Goal: Find specific page/section: Find specific page/section

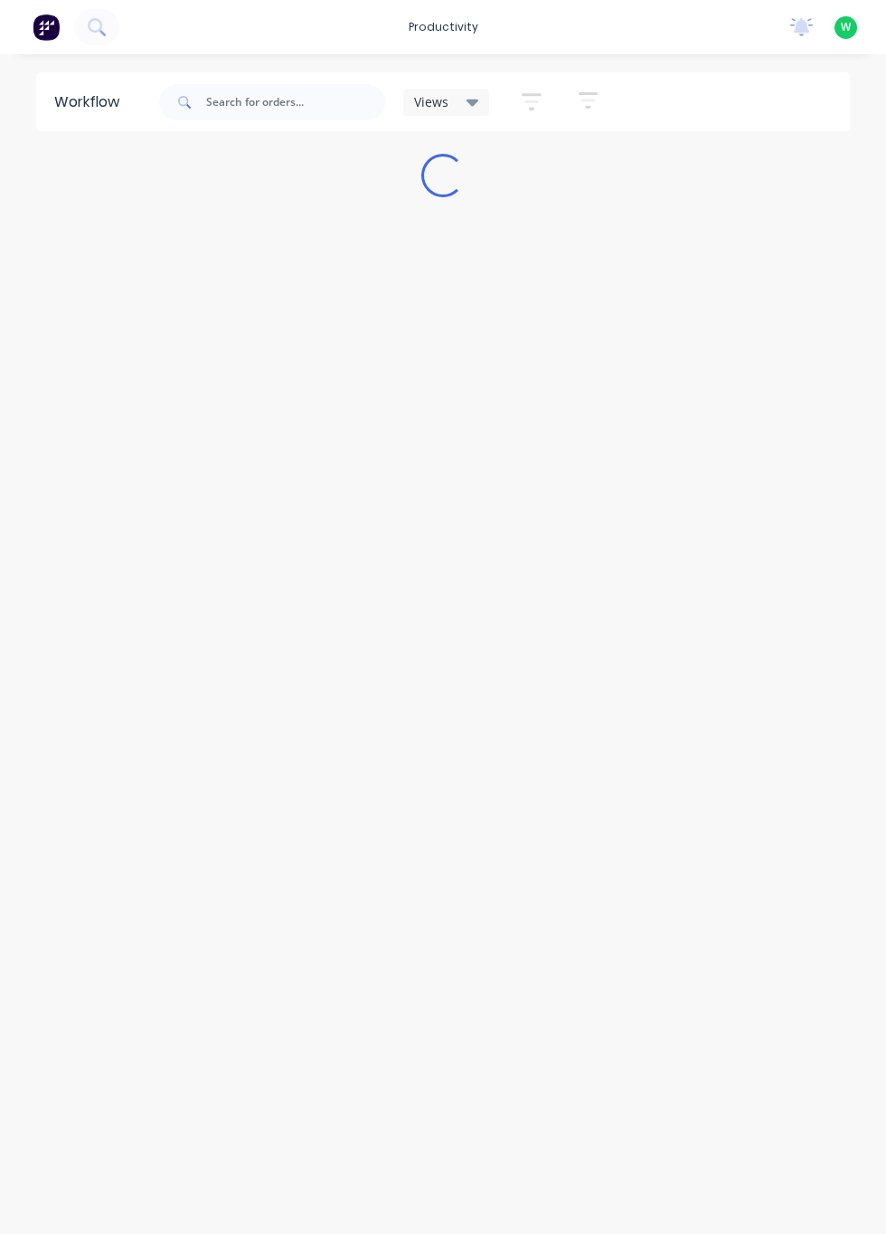
click at [45, 24] on img at bounding box center [46, 27] width 27 height 27
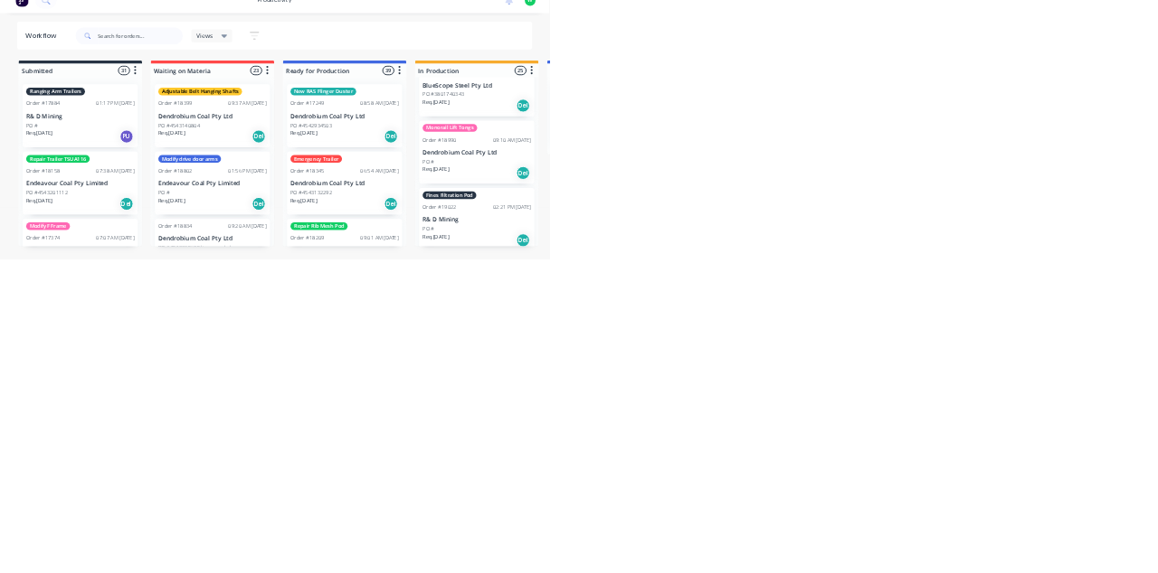
scroll to position [2900, 0]
click at [309, 103] on input "text" at bounding box center [295, 102] width 179 height 36
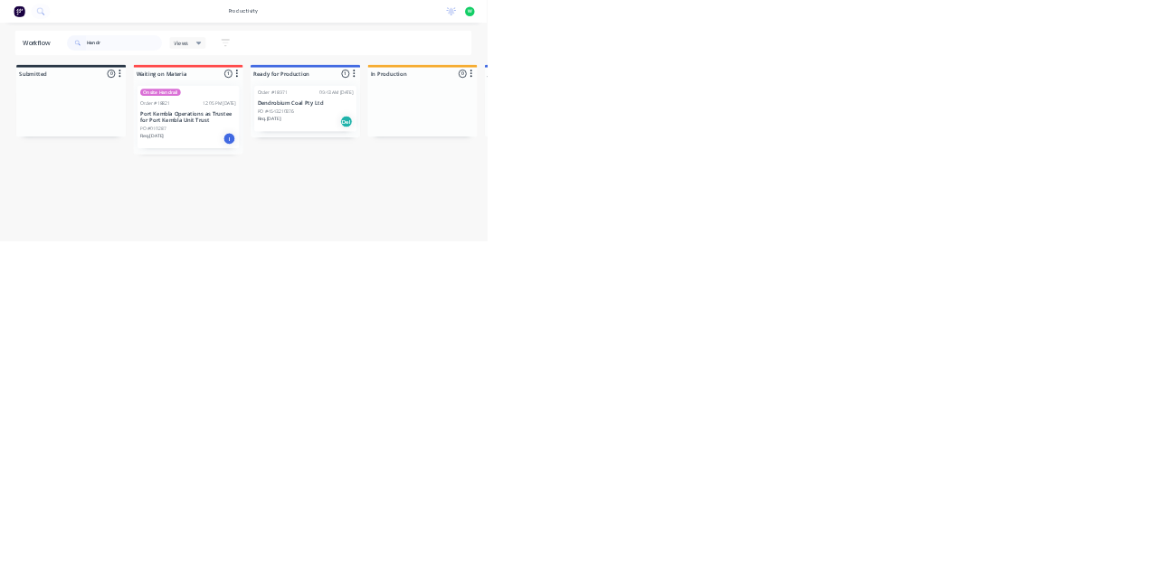
click at [461, 279] on p "Port Kembla Operations as Trustee for Port Kembla Unit Trust" at bounding box center [448, 279] width 228 height 31
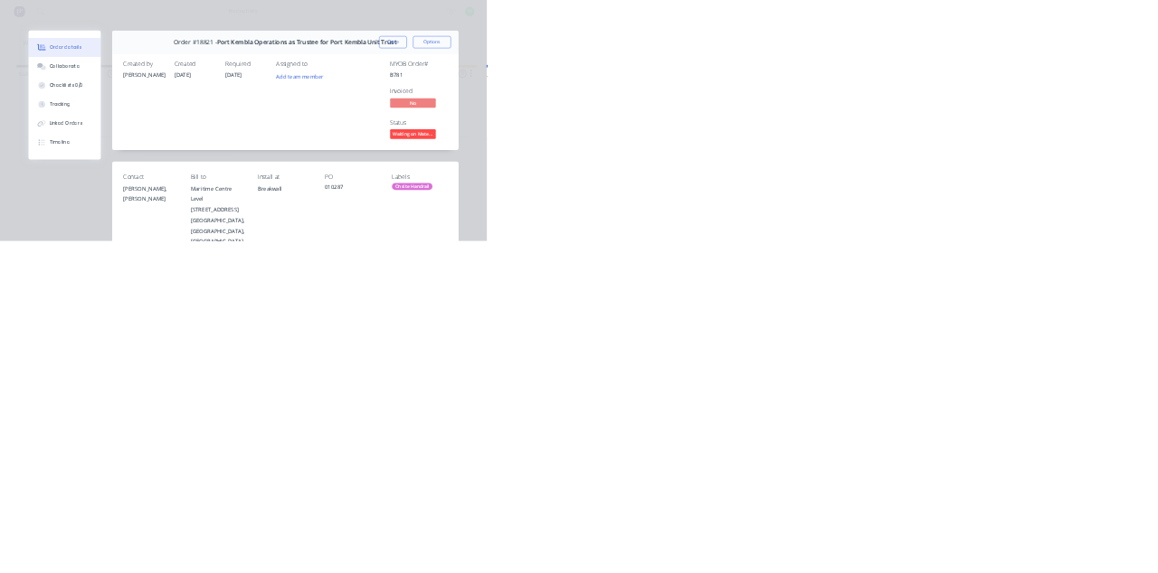
click at [189, 157] on div "Collaborate" at bounding box center [153, 158] width 71 height 16
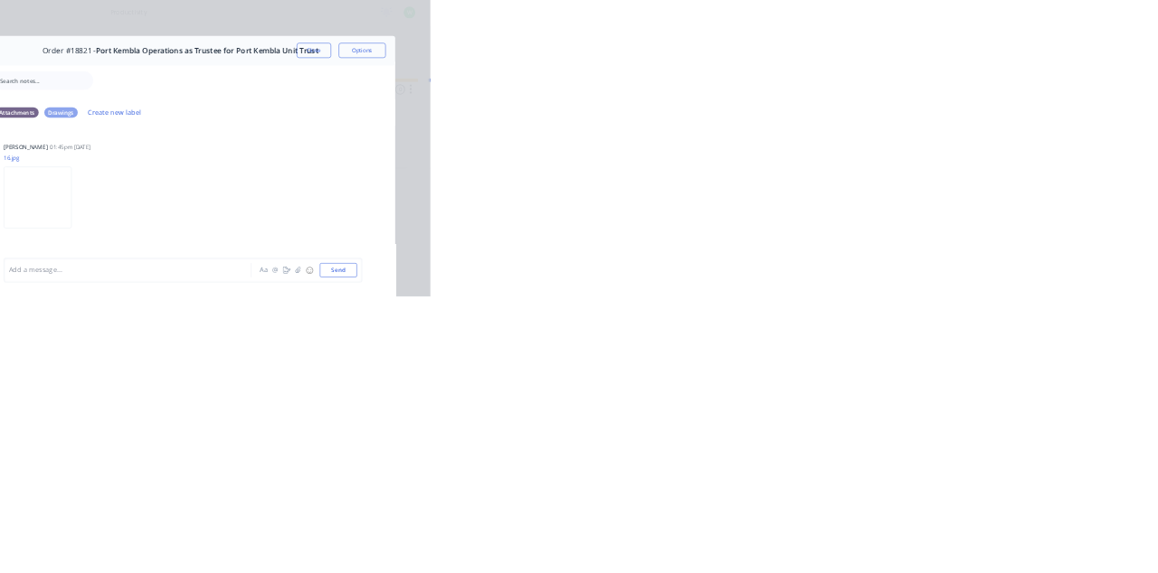
click at [886, 105] on button "Close" at bounding box center [935, 100] width 66 height 29
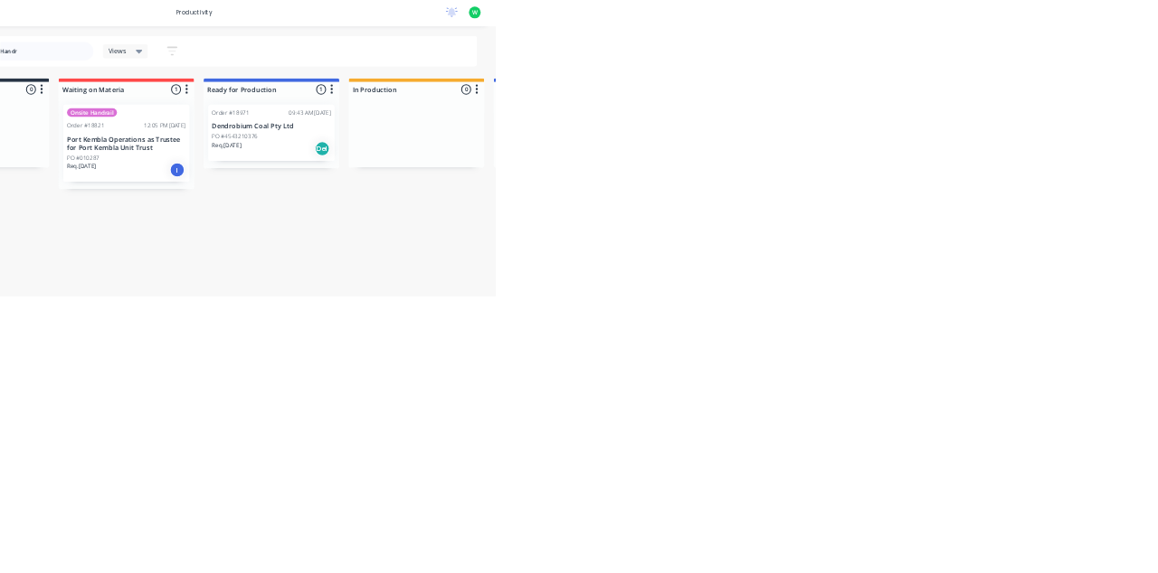
click at [696, 255] on div "Order #18971 09:43 AM 28/07/25 Dendrobium Coal Pty Ltd PO #4543210376 Req. 22/0…" at bounding box center [726, 258] width 242 height 109
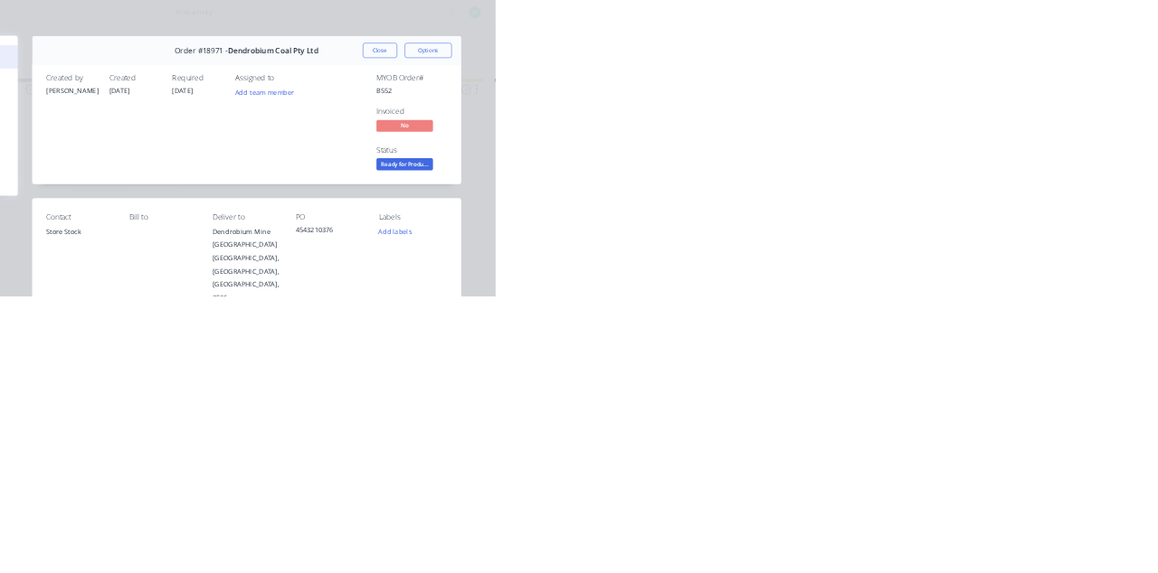
click at [189, 158] on div "Collaborate" at bounding box center [153, 158] width 71 height 16
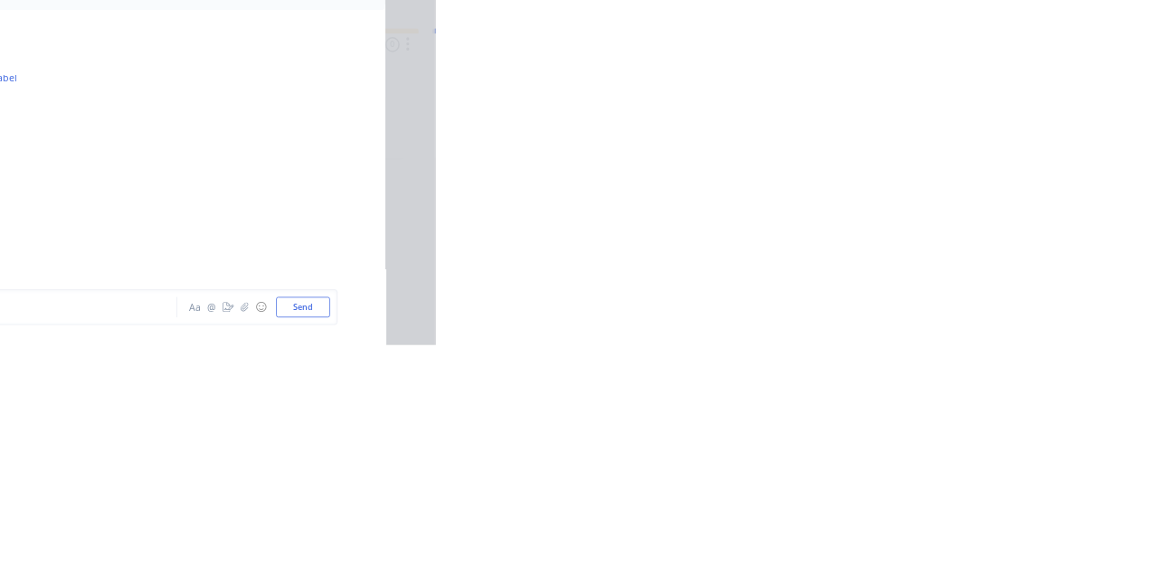
scroll to position [628, 0]
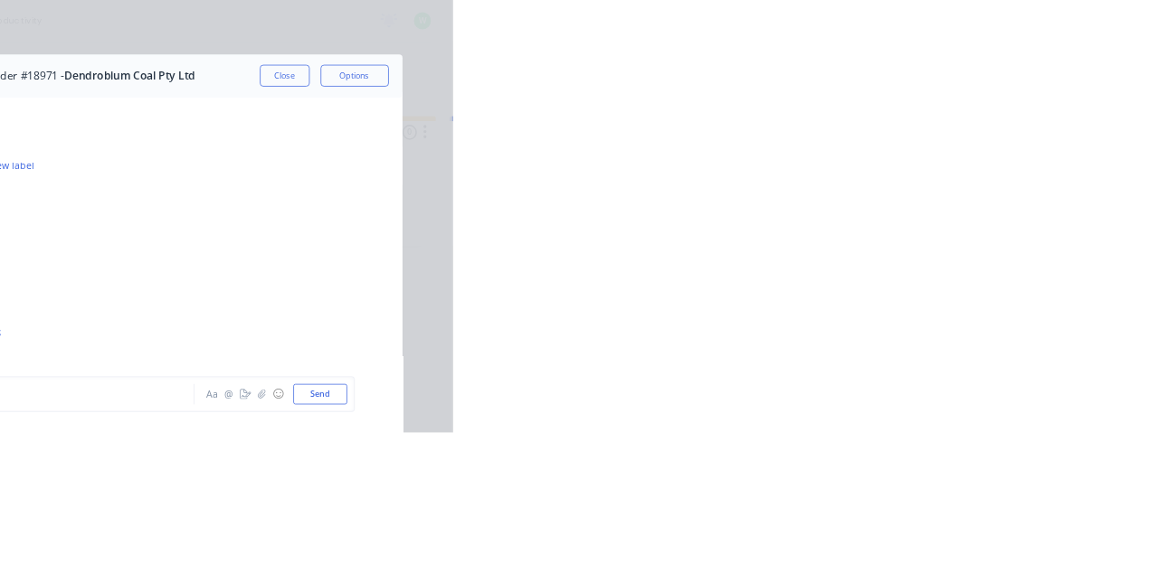
click at [886, 101] on button "Close" at bounding box center [935, 100] width 66 height 29
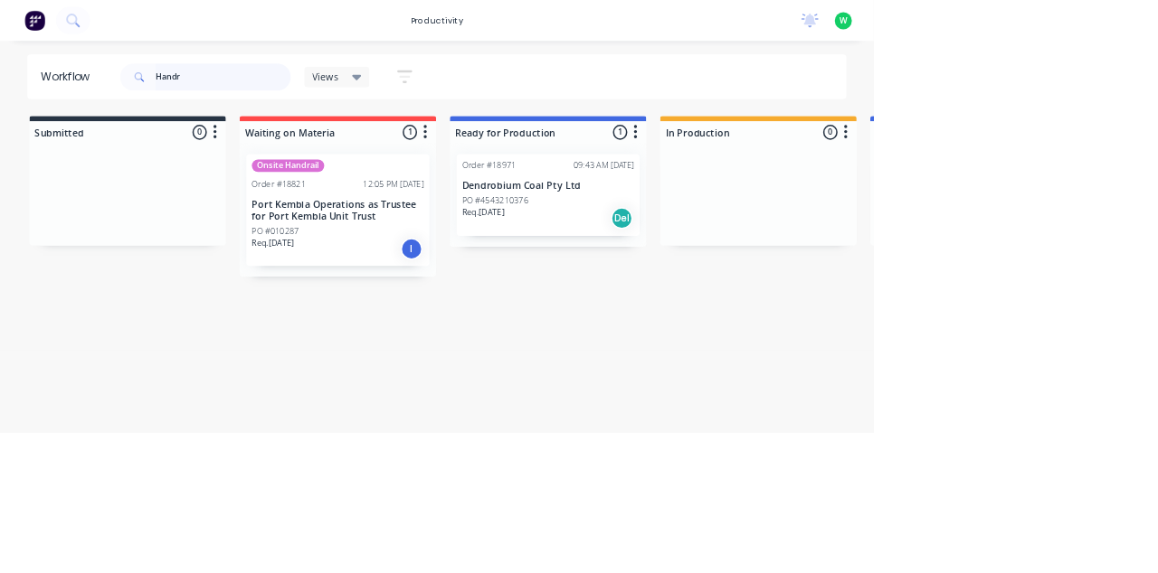
click at [341, 103] on input "Handr" at bounding box center [295, 102] width 179 height 36
type input "H"
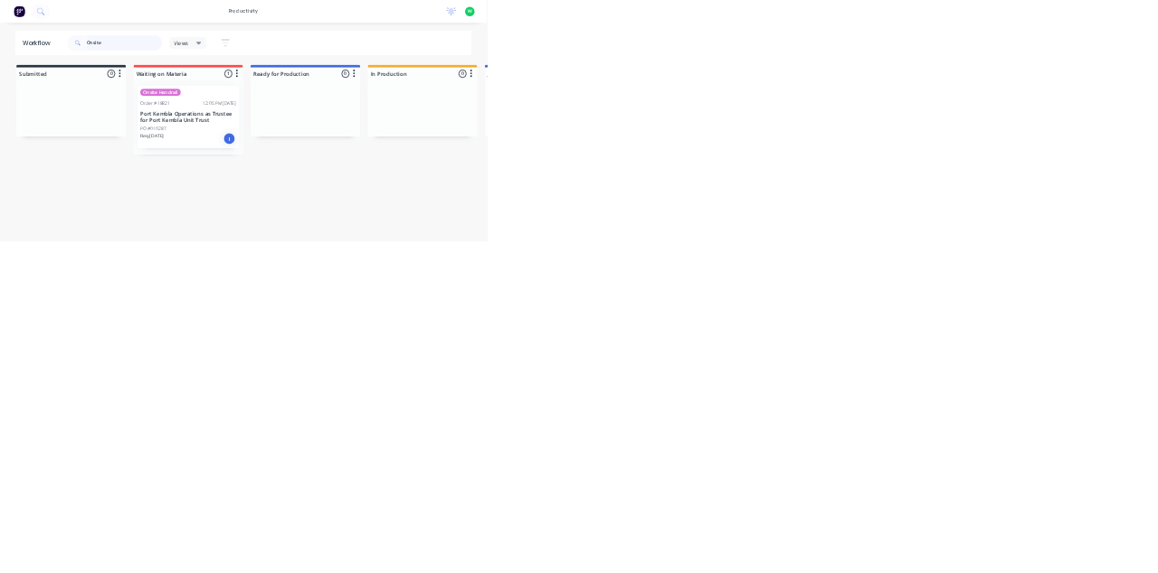
type input "Onsite"
click at [409, 265] on p "Port Kembla Operations as Trustee for Port Kembla Unit Trust" at bounding box center [448, 279] width 228 height 31
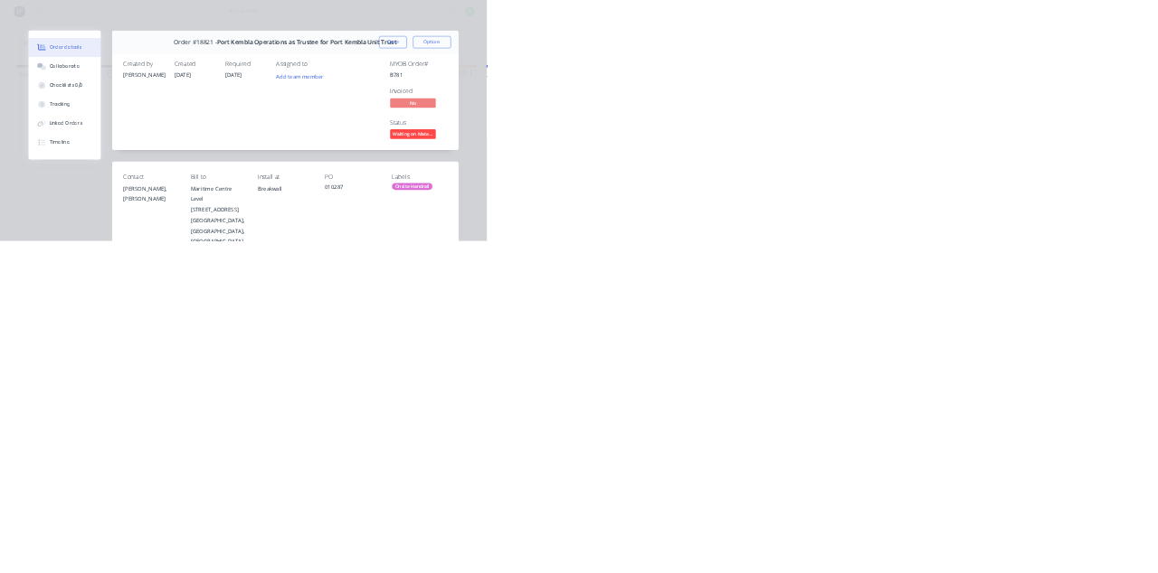
click at [189, 159] on div "Collaborate" at bounding box center [153, 158] width 71 height 16
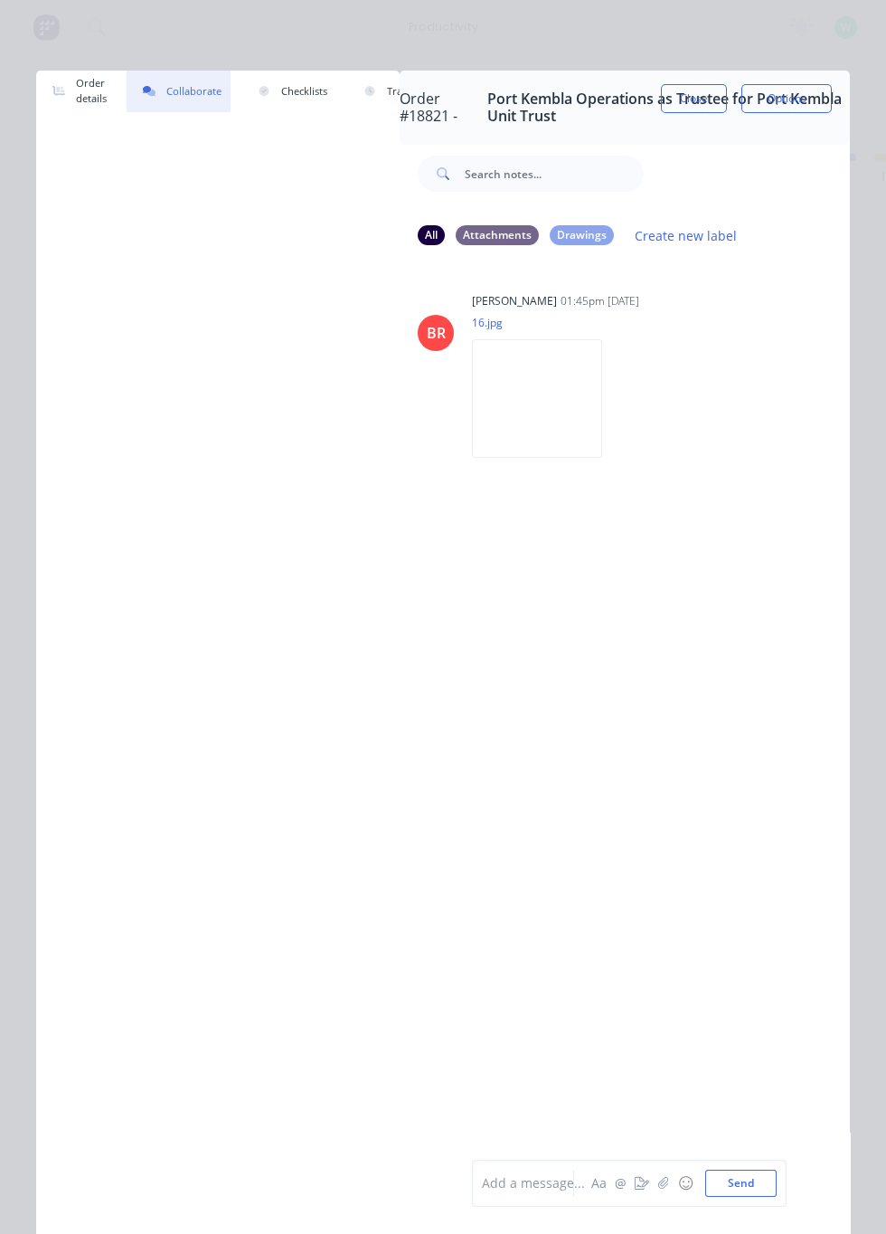
scroll to position [0, 0]
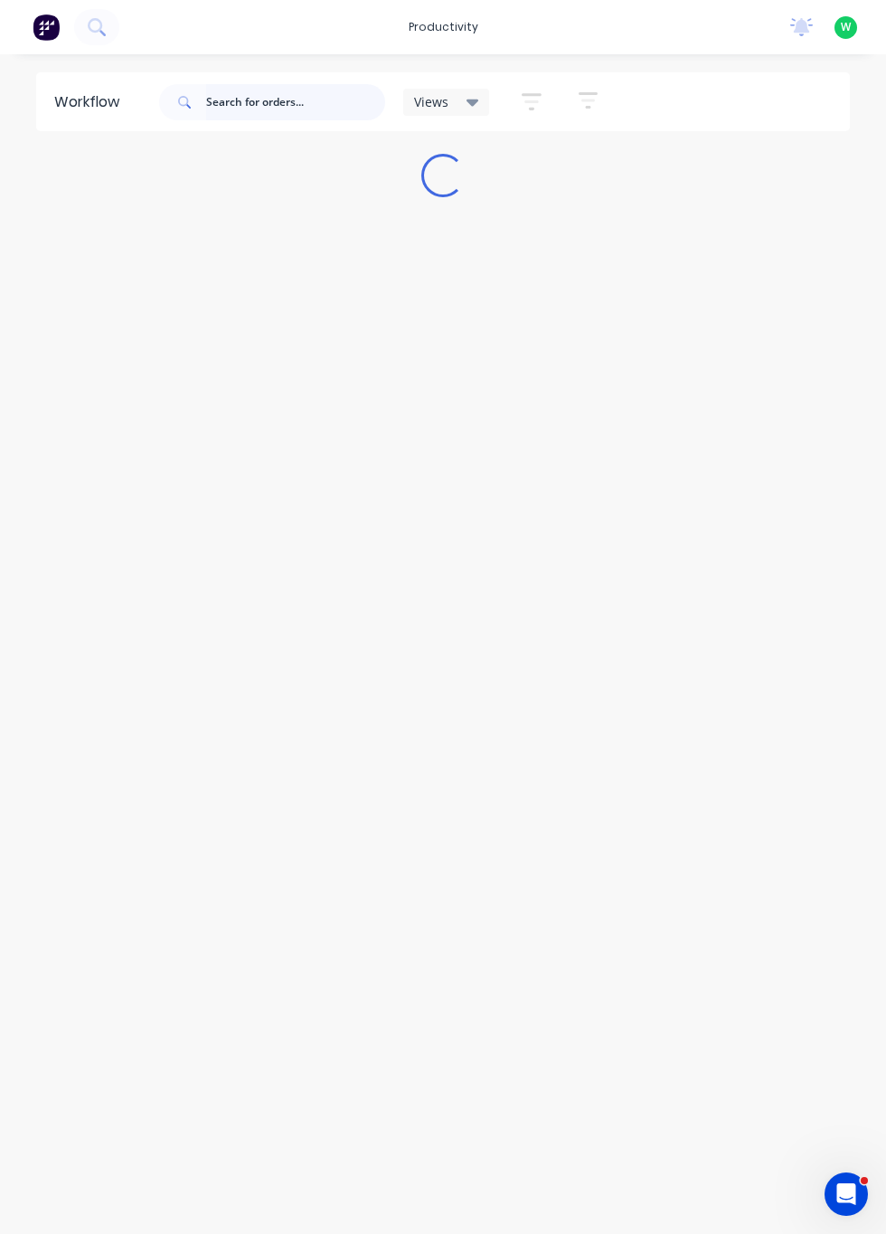
click at [250, 99] on input "text" at bounding box center [295, 102] width 179 height 36
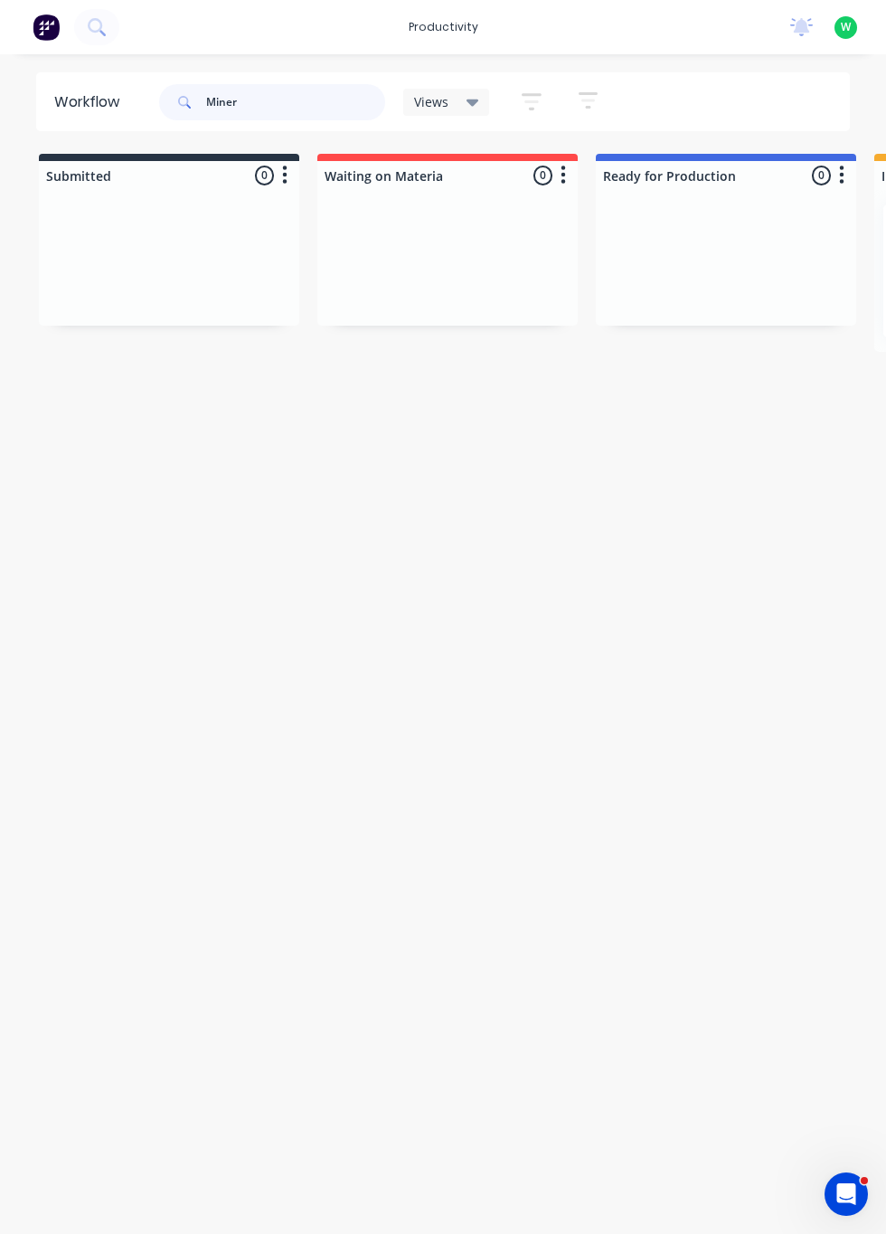
type input "Miner"
click at [326, 95] on input "Underbelt cleaner" at bounding box center [295, 102] width 179 height 36
type input "U"
